Goal: Task Accomplishment & Management: Use online tool/utility

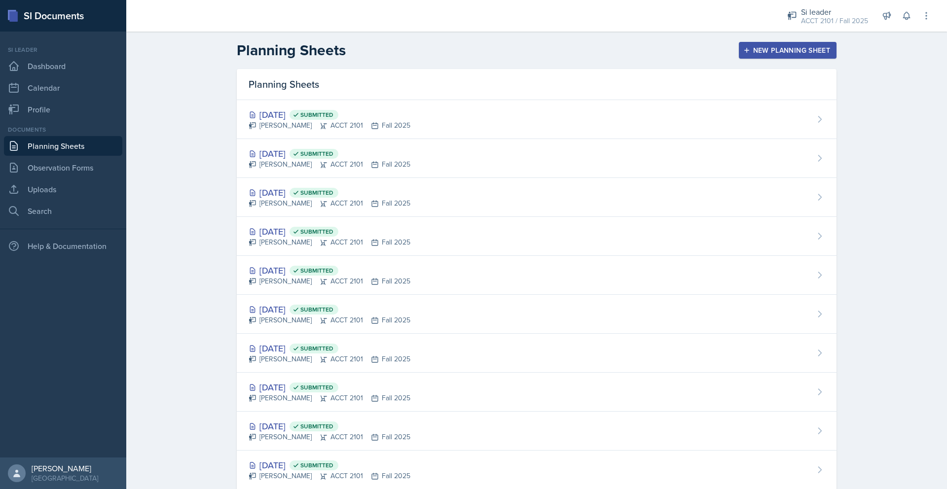
click at [773, 51] on div "New Planning Sheet" at bounding box center [787, 50] width 85 height 8
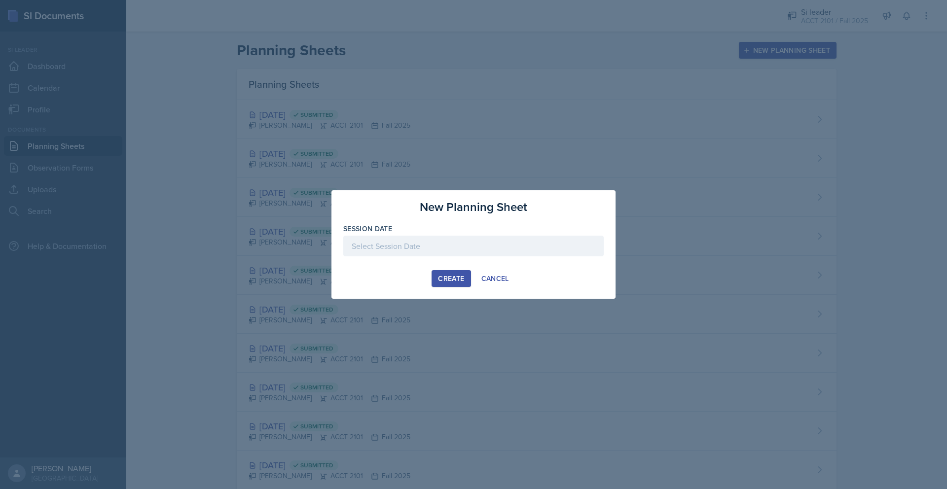
click at [387, 242] on div at bounding box center [473, 246] width 260 height 21
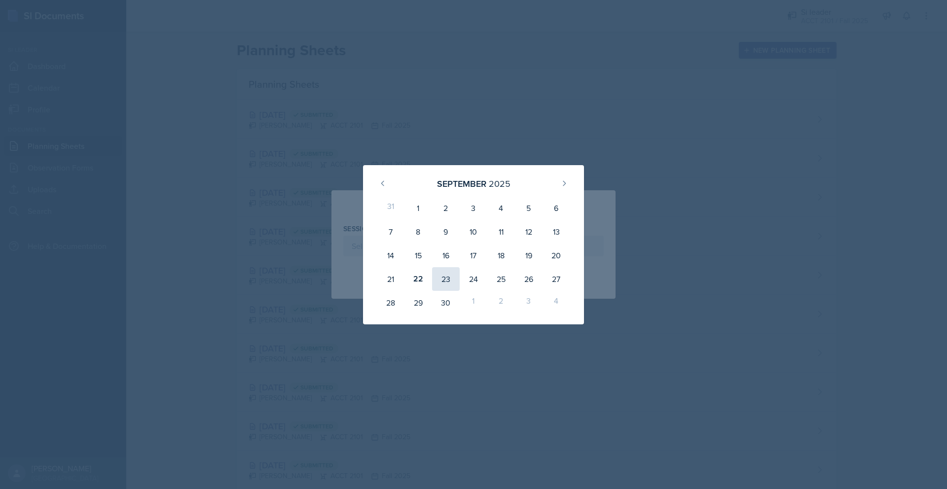
click at [438, 281] on div "23" at bounding box center [446, 279] width 28 height 24
type input "[DATE]"
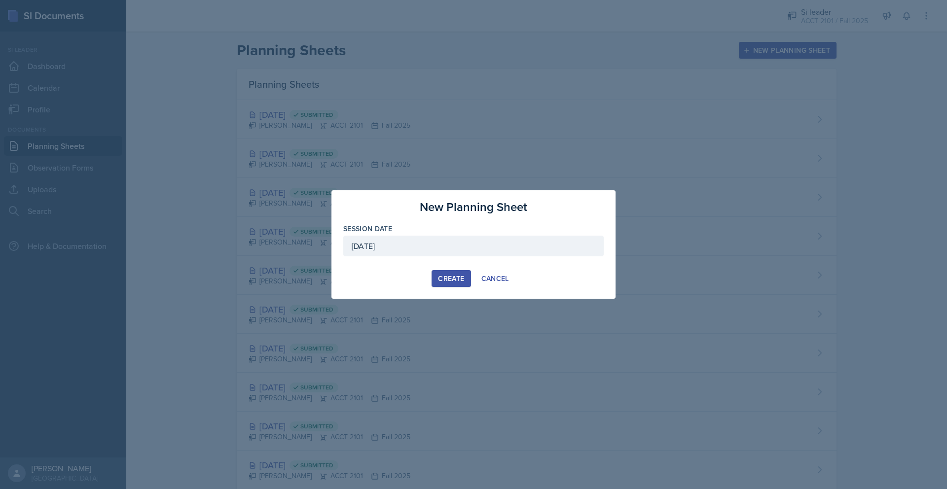
click at [446, 275] on div "Create" at bounding box center [451, 279] width 26 height 8
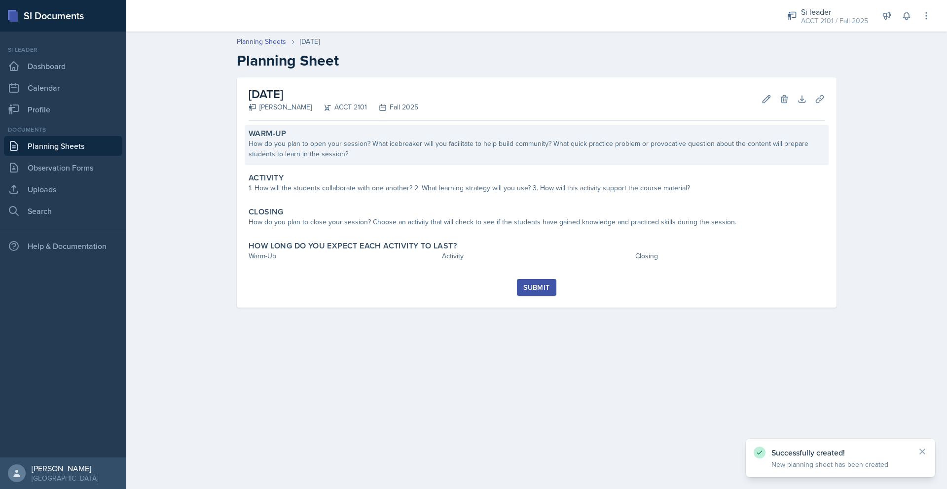
click at [293, 148] on div "How do you plan to open your session? What icebreaker will you facilitate to he…" at bounding box center [537, 149] width 576 height 21
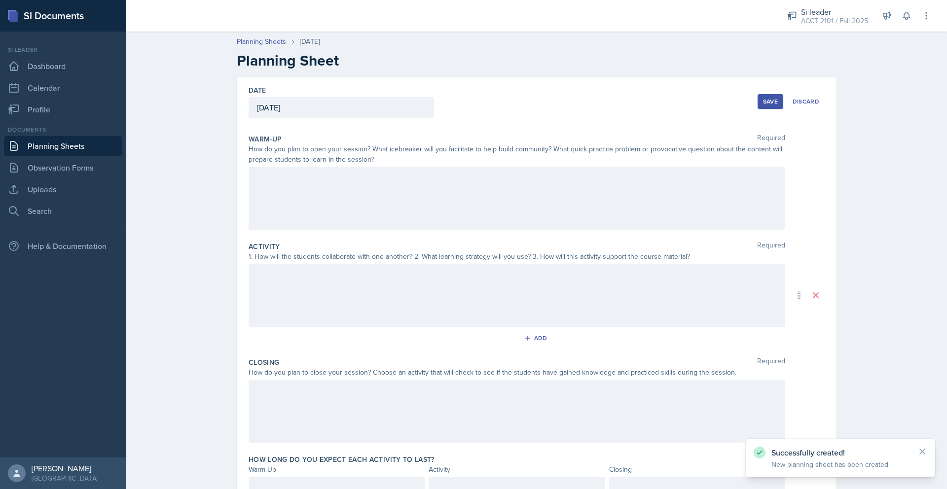
click at [293, 190] on div at bounding box center [517, 198] width 537 height 63
click at [309, 199] on p at bounding box center [517, 194] width 520 height 12
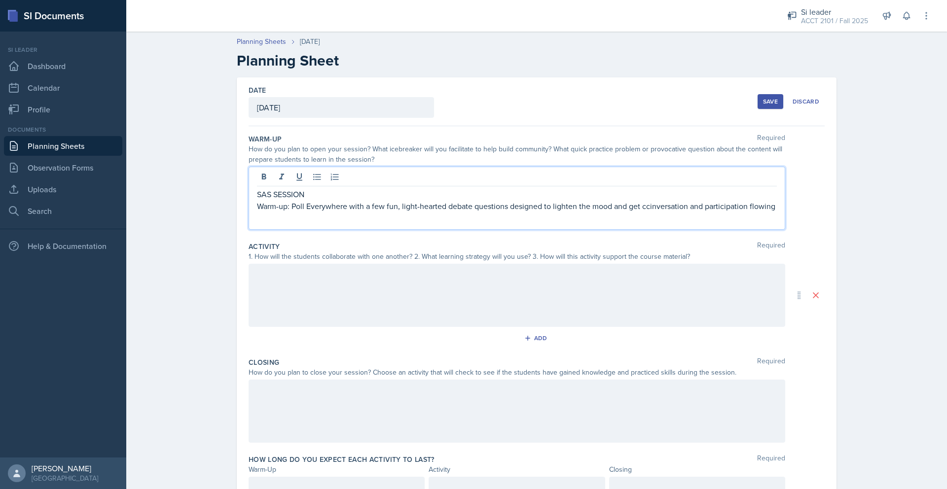
click at [275, 309] on div at bounding box center [517, 295] width 537 height 63
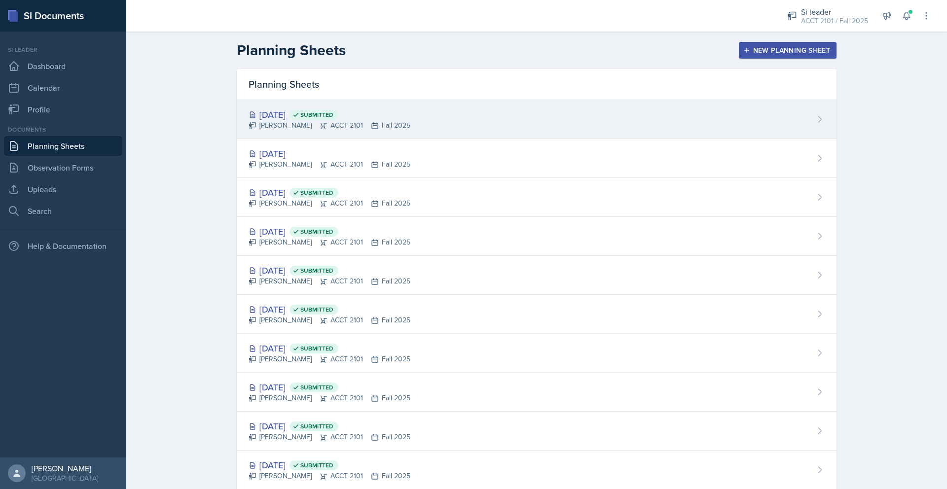
click at [289, 121] on div "[PERSON_NAME] ACCT 2101 Fall 2025" at bounding box center [330, 125] width 162 height 10
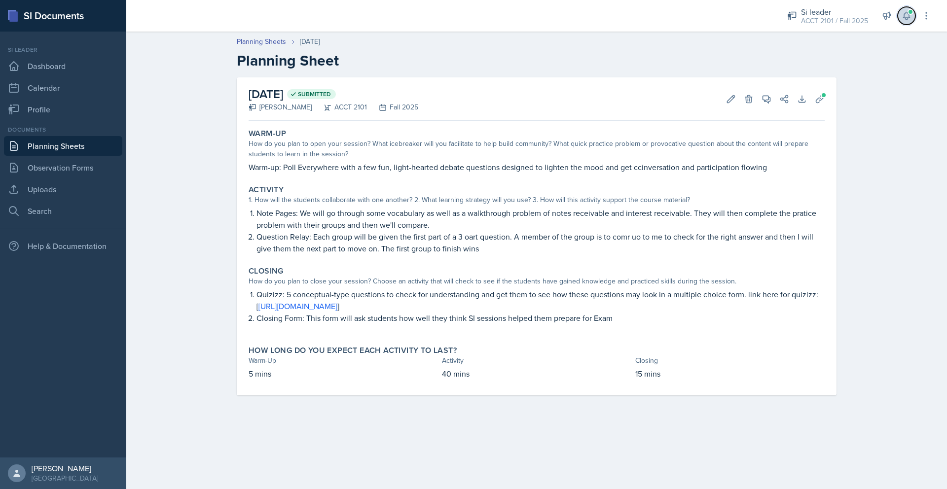
click at [911, 9] on span at bounding box center [911, 12] width 6 height 6
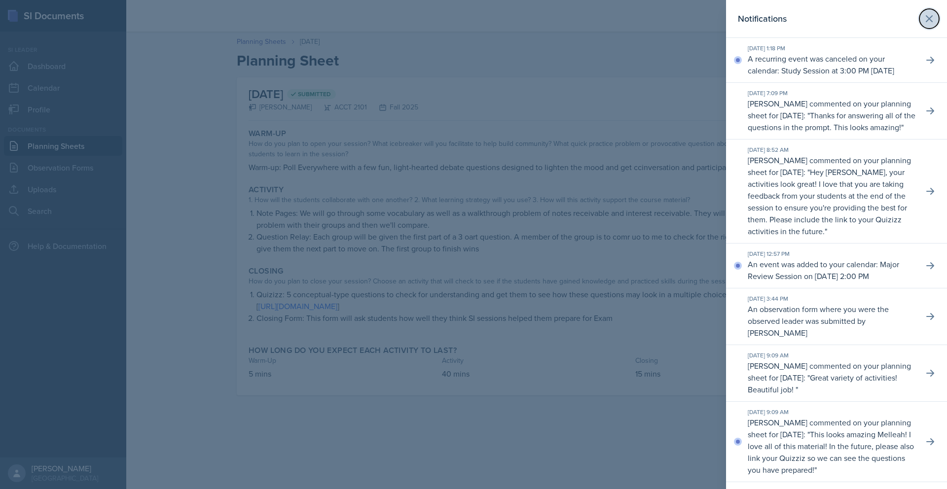
click at [933, 14] on icon at bounding box center [930, 19] width 12 height 12
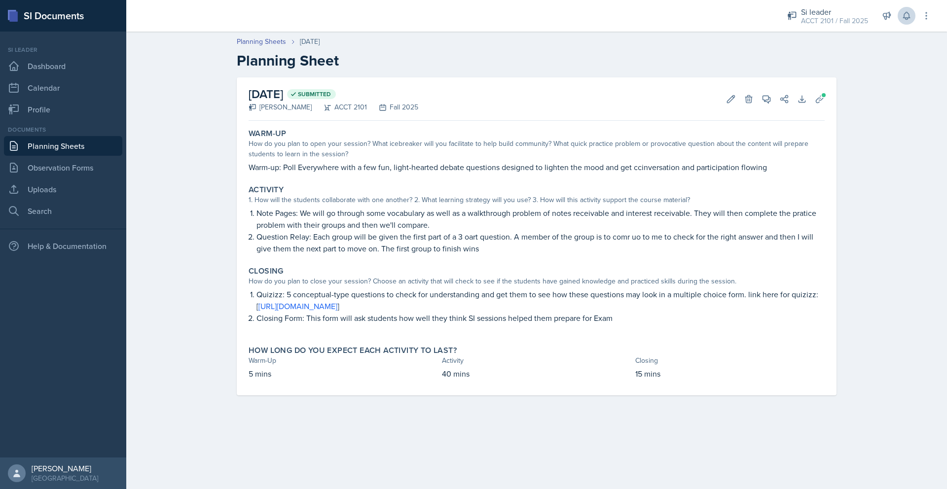
click at [308, 187] on div "Activity" at bounding box center [537, 190] width 576 height 10
click at [334, 158] on div "How do you plan to open your session? What icebreaker will you facilitate to he…" at bounding box center [537, 149] width 576 height 21
click at [333, 170] on p "Warm-up: Poll Everywhere with a few fun, light-hearted debate questions designe…" at bounding box center [537, 167] width 576 height 12
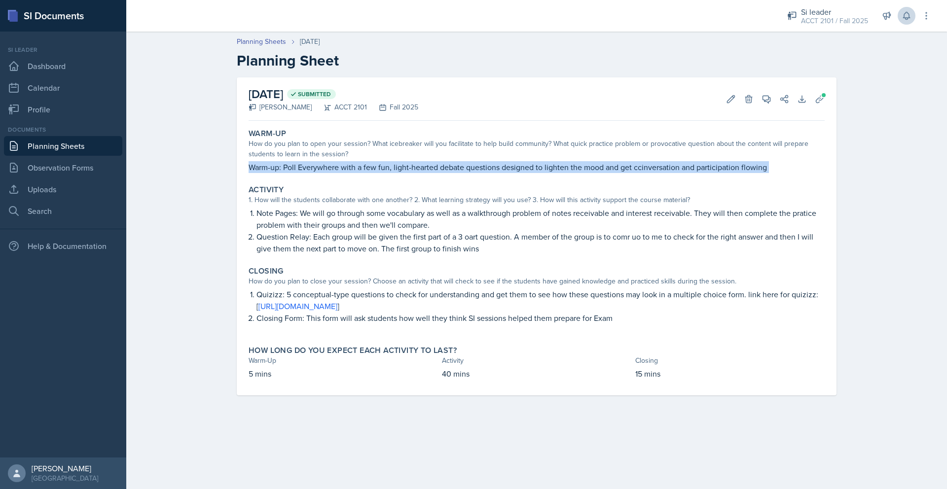
click at [333, 170] on p "Warm-up: Poll Everywhere with a few fun, light-hearted debate questions designe…" at bounding box center [537, 167] width 576 height 12
copy div "Warm-up: Poll Everywhere with a few fun, light-hearted debate questions designe…"
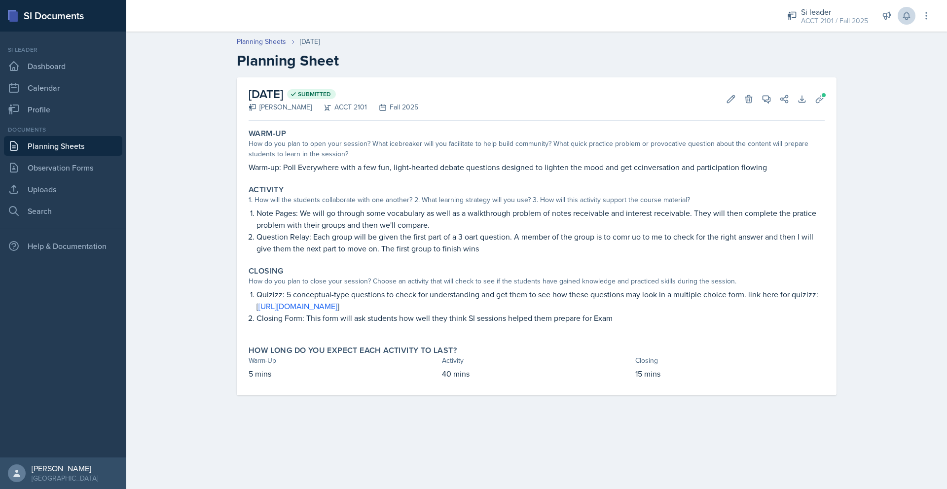
click at [291, 214] on p "Note Pages: We will go through some vocabulary as well as a walkthrough problem…" at bounding box center [541, 219] width 568 height 24
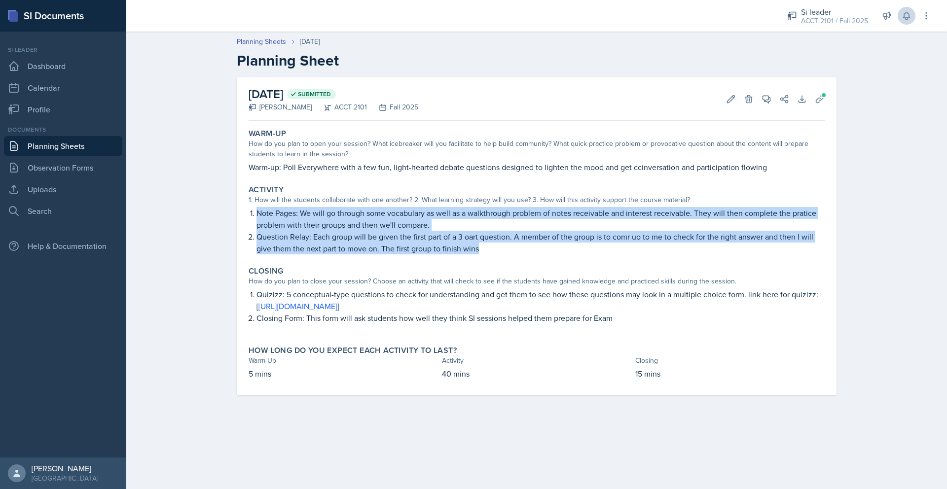
drag, startPoint x: 256, startPoint y: 213, endPoint x: 496, endPoint y: 253, distance: 243.1
click at [496, 253] on ol "Note Pages: We will go through some vocabulary as well as a walkthrough problem…" at bounding box center [541, 230] width 568 height 47
copy ol "Note Pages: We will go through some vocabulary as well as a walkthrough problem…"
click at [364, 253] on p "Question Relay: Each group will be given the first part of a 3 oart question. A…" at bounding box center [541, 243] width 568 height 24
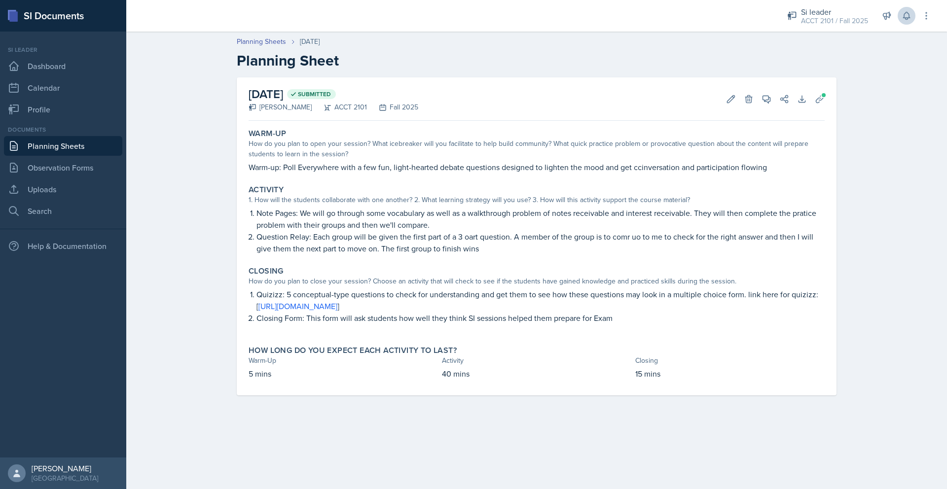
click at [311, 227] on p "Note Pages: We will go through some vocabulary as well as a walkthrough problem…" at bounding box center [541, 219] width 568 height 24
click at [735, 97] on icon at bounding box center [731, 99] width 10 height 10
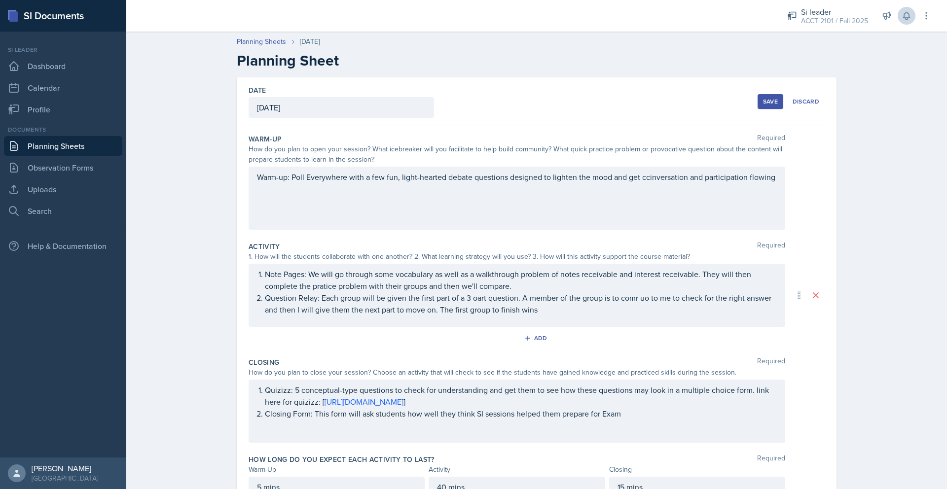
click at [496, 309] on p "Question Relay: Each group will be given the first part of a 3 oart question. A…" at bounding box center [521, 304] width 512 height 24
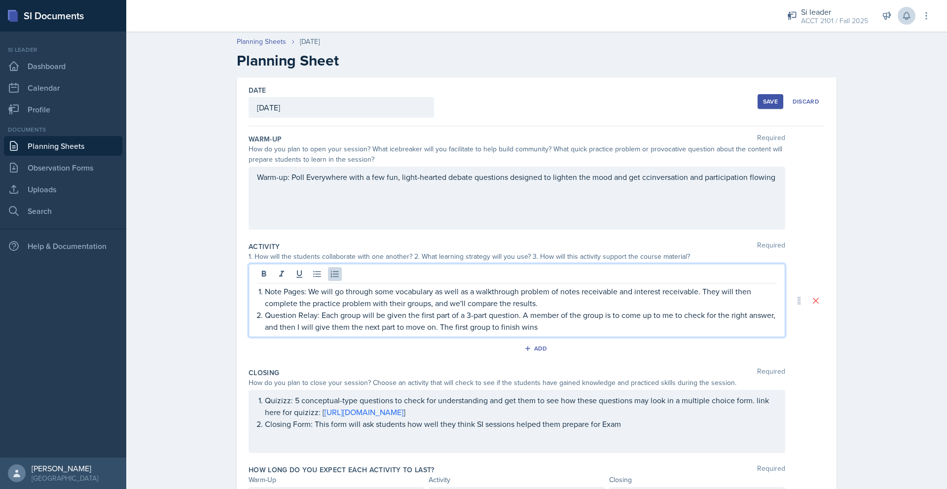
scroll to position [58, 0]
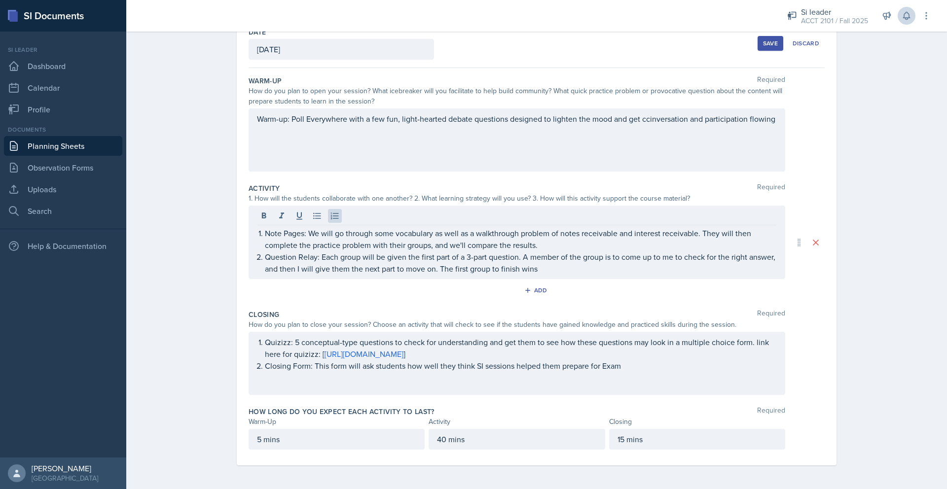
click at [766, 48] on button "Save" at bounding box center [771, 43] width 26 height 15
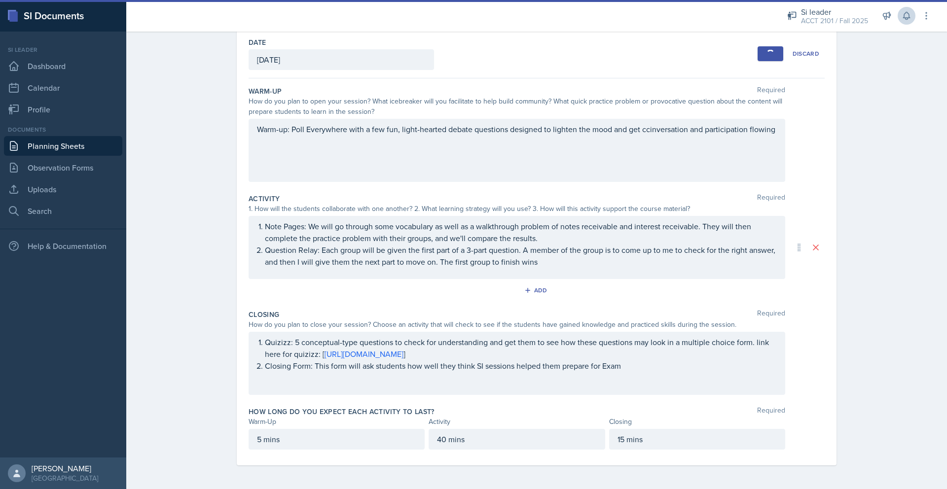
scroll to position [0, 0]
